Goal: Communication & Community: Connect with others

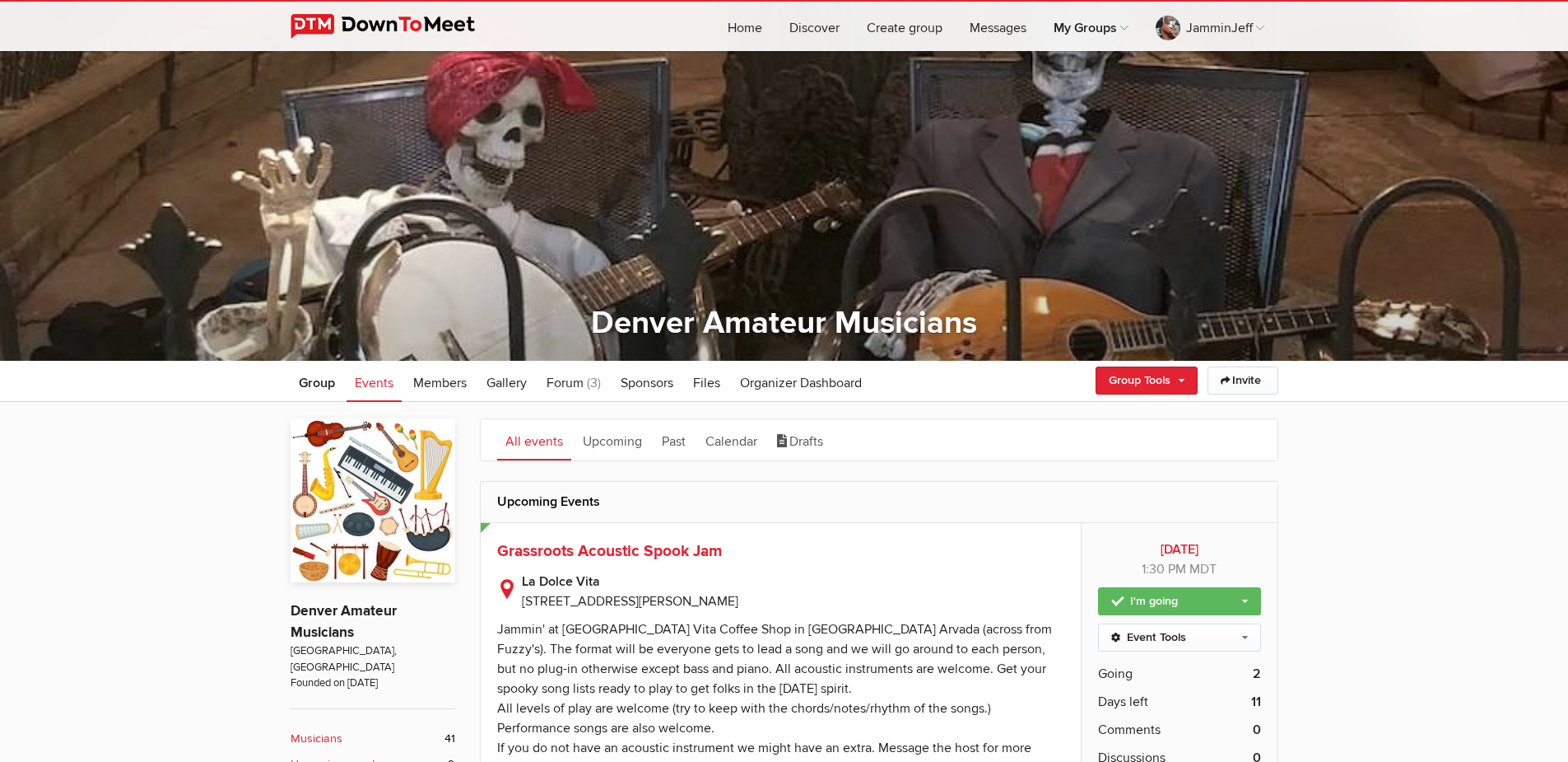
scroll to position [82, 0]
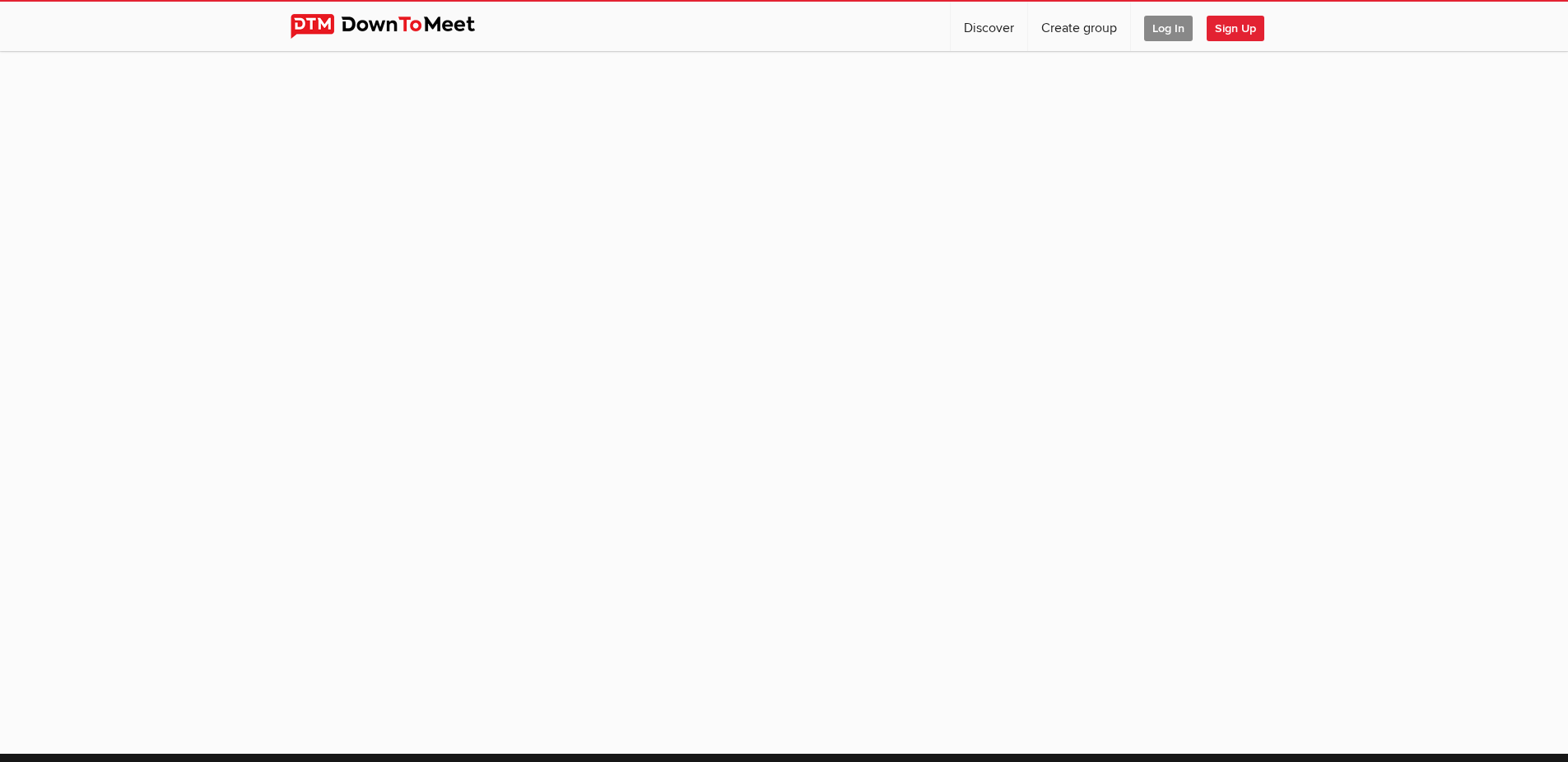
scroll to position [82, 0]
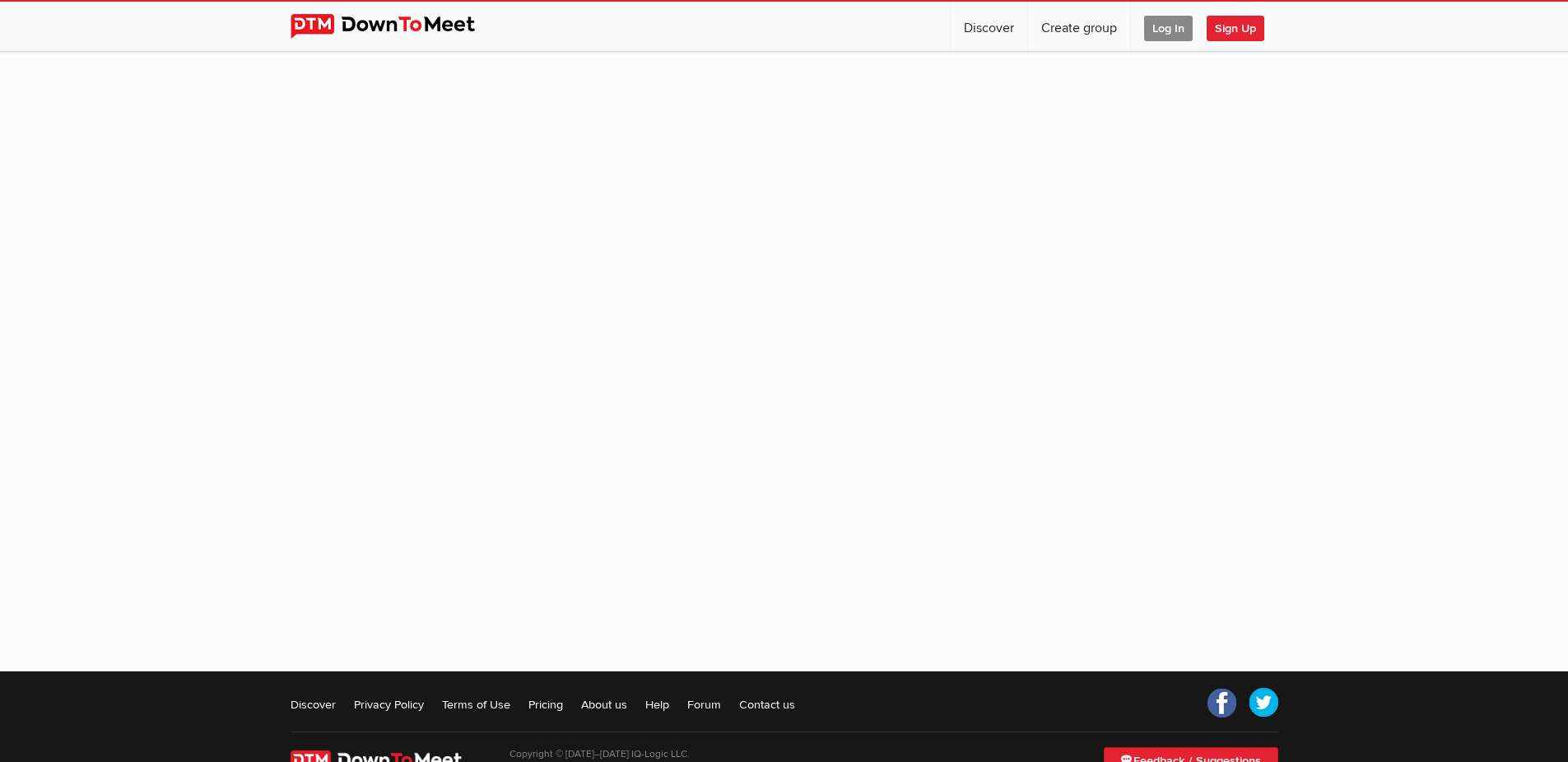
click at [1177, 30] on span "Log In" at bounding box center [1168, 29] width 49 height 26
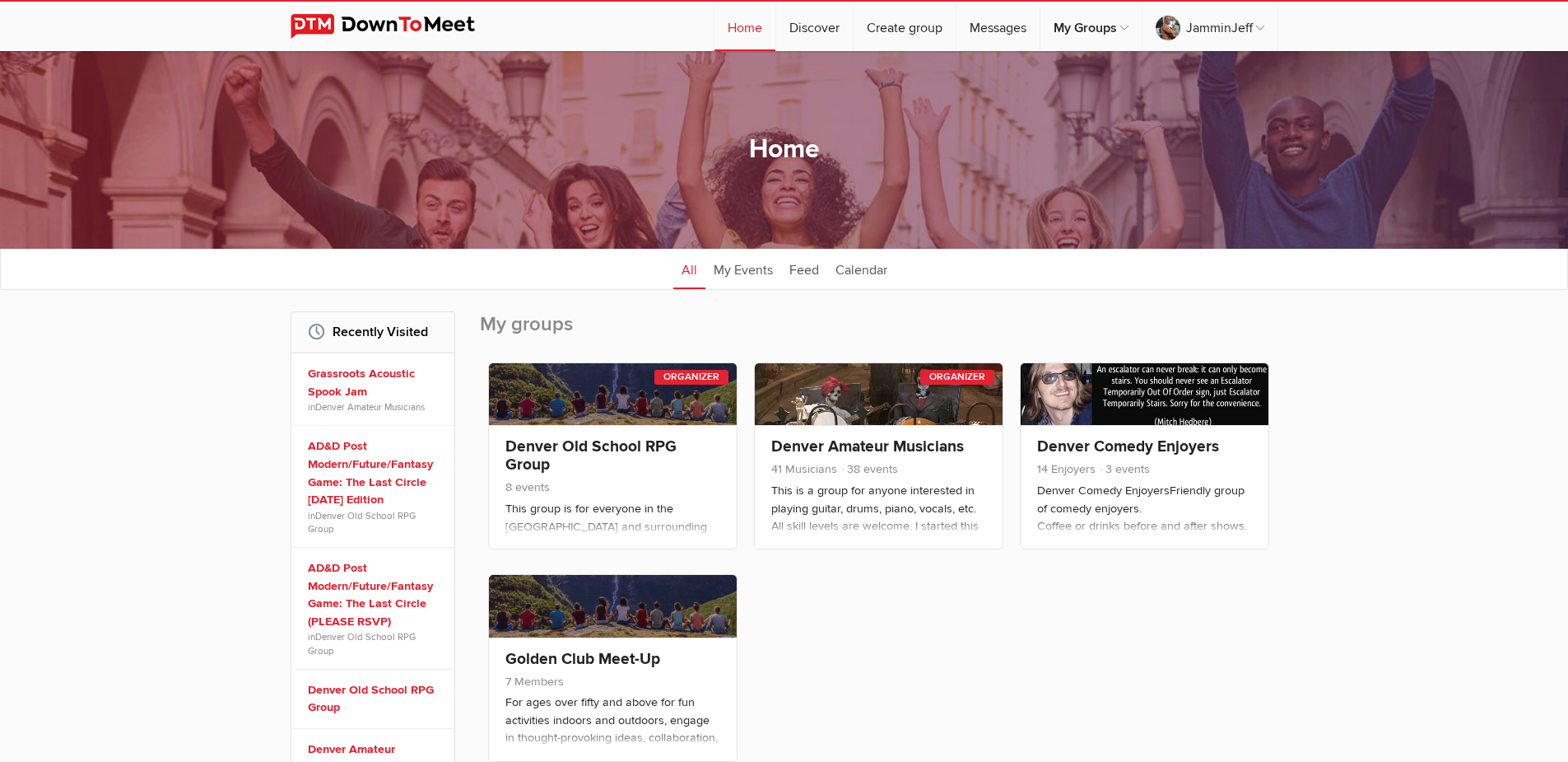
click at [992, 25] on link "Messages" at bounding box center [997, 26] width 83 height 49
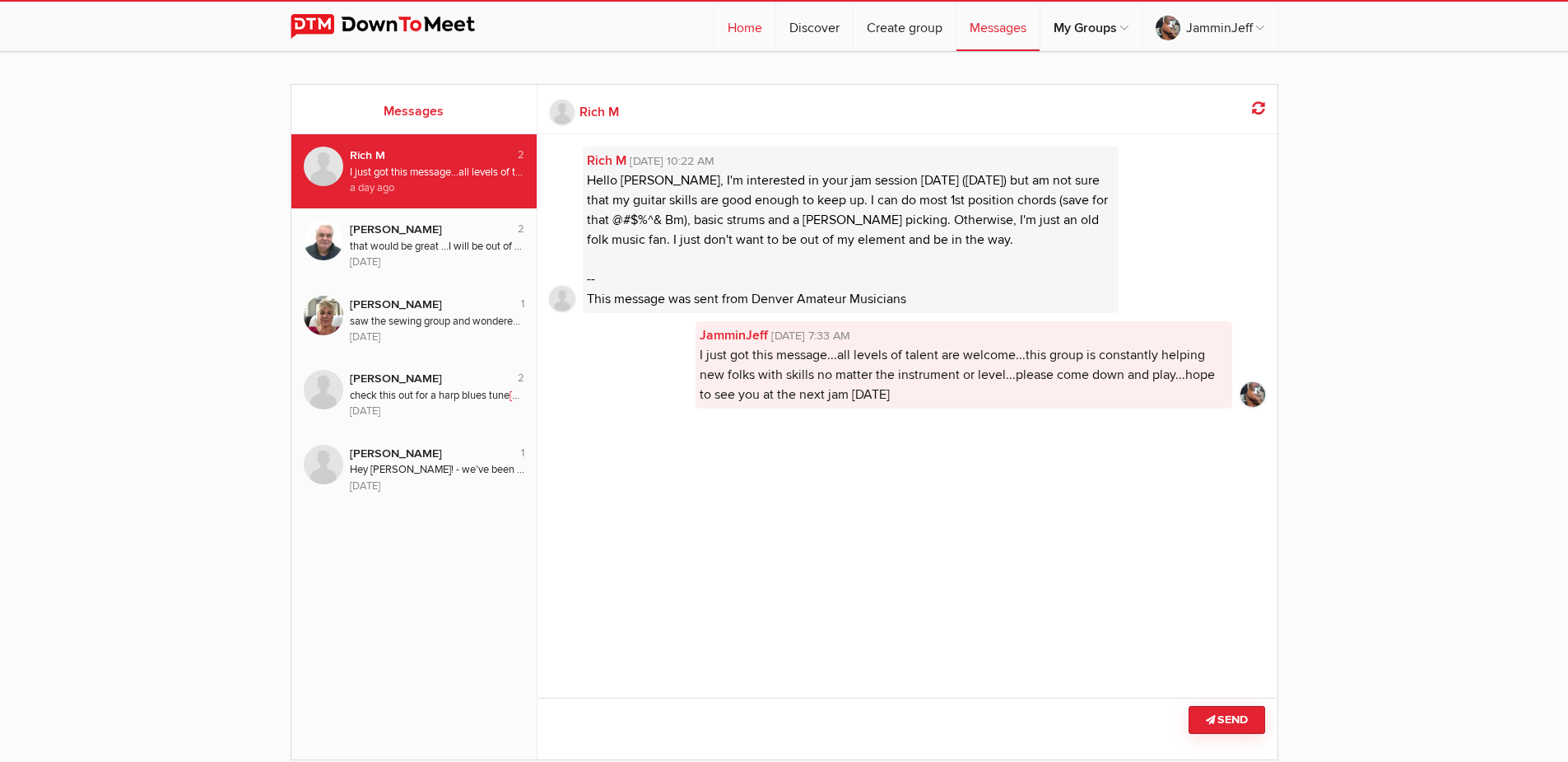
click at [741, 25] on link "Home" at bounding box center [745, 26] width 61 height 49
